Goal: Find contact information: Find contact information

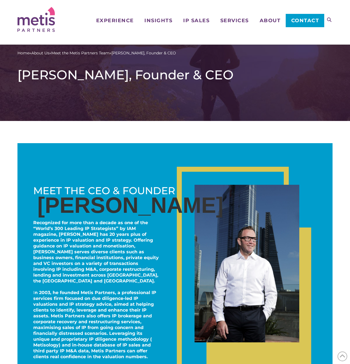
click at [145, 97] on div "Home » About Us » Meet the Metis Partners Team » Stephen Robertson, Founder & C…" at bounding box center [175, 83] width 350 height 76
click at [85, 262] on strong "Recognized for more than a decade as one of the “World’s 300 Leading IP Strateg…" at bounding box center [96, 252] width 126 height 64
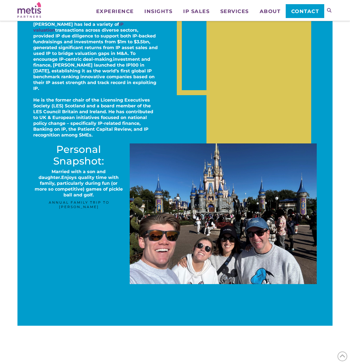
scroll to position [305, 0]
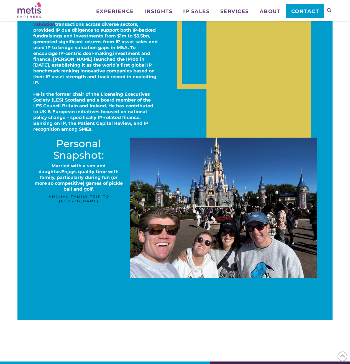
click at [49, 244] on div "Personal Snapshot: Married with a son and daughter. Enjoys quality time with fa…" at bounding box center [78, 208] width 91 height 140
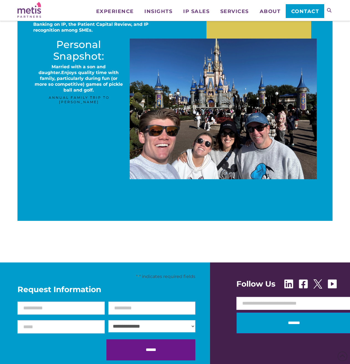
scroll to position [416, 0]
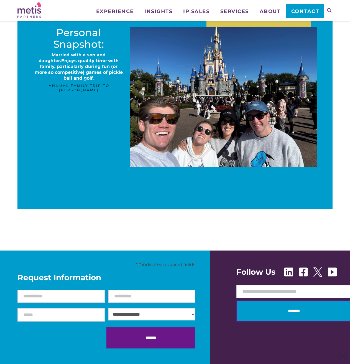
click at [107, 81] on p "Married with a son and daughter. Enjoys quality time with family, particularly …" at bounding box center [78, 66] width 91 height 29
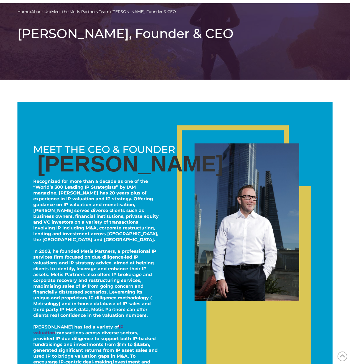
scroll to position [0, 0]
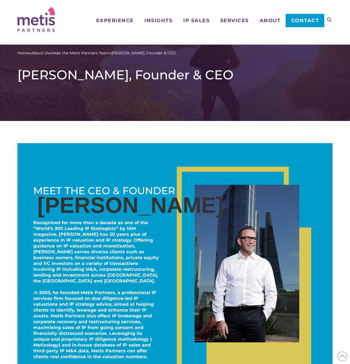
click at [305, 25] on link "Contact" at bounding box center [305, 20] width 39 height 13
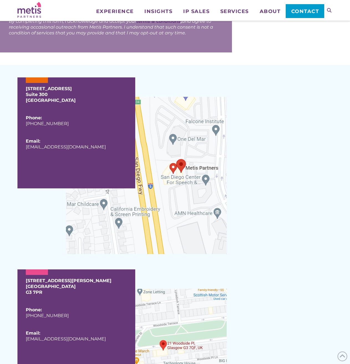
scroll to position [388, 0]
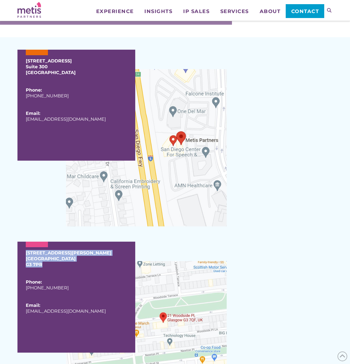
drag, startPoint x: 22, startPoint y: 253, endPoint x: 48, endPoint y: 263, distance: 28.1
click at [48, 263] on div "[STREET_ADDRESS][PERSON_NAME] Phone: [PHONE_NUMBER] Email: [EMAIL_ADDRESS][DOMA…" at bounding box center [76, 297] width 118 height 111
copy p "[STREET_ADDRESS][PERSON_NAME]"
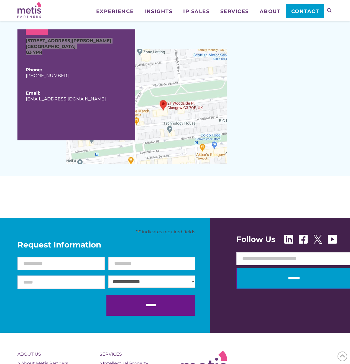
scroll to position [610, 0]
